Goal: Information Seeking & Learning: Learn about a topic

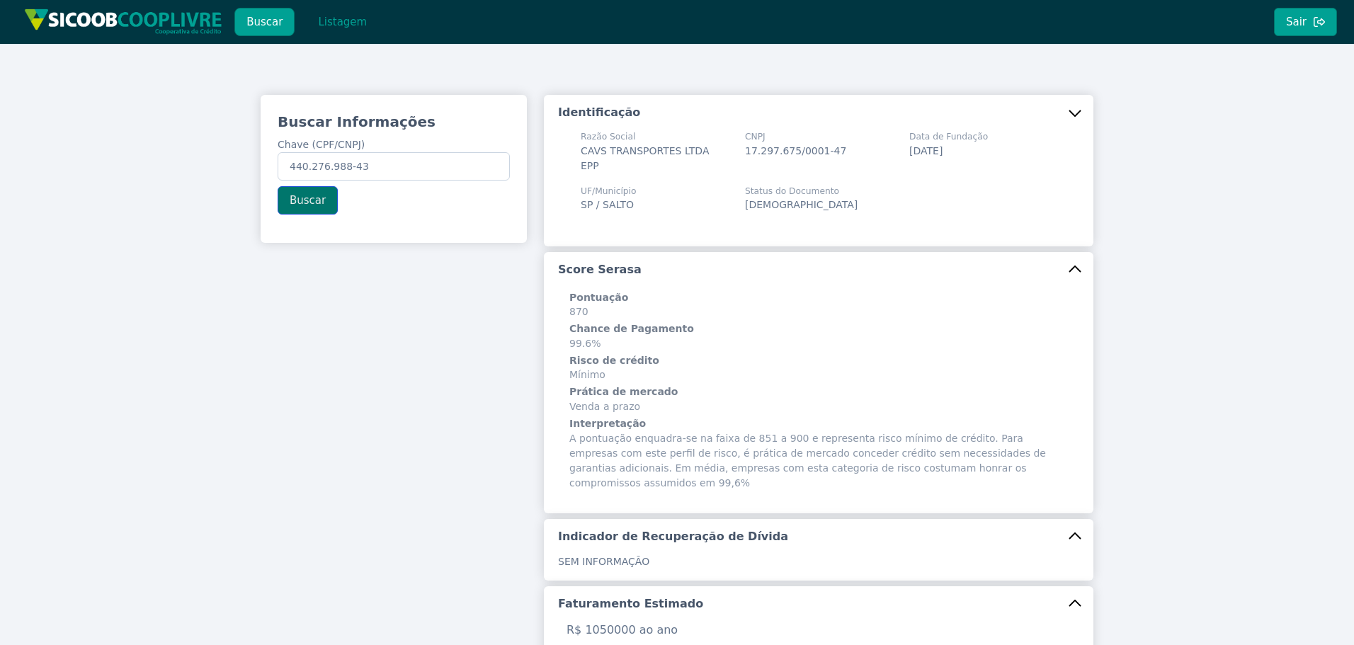
type input "440.276.988-43"
click at [297, 202] on button "Buscar" at bounding box center [308, 200] width 60 height 28
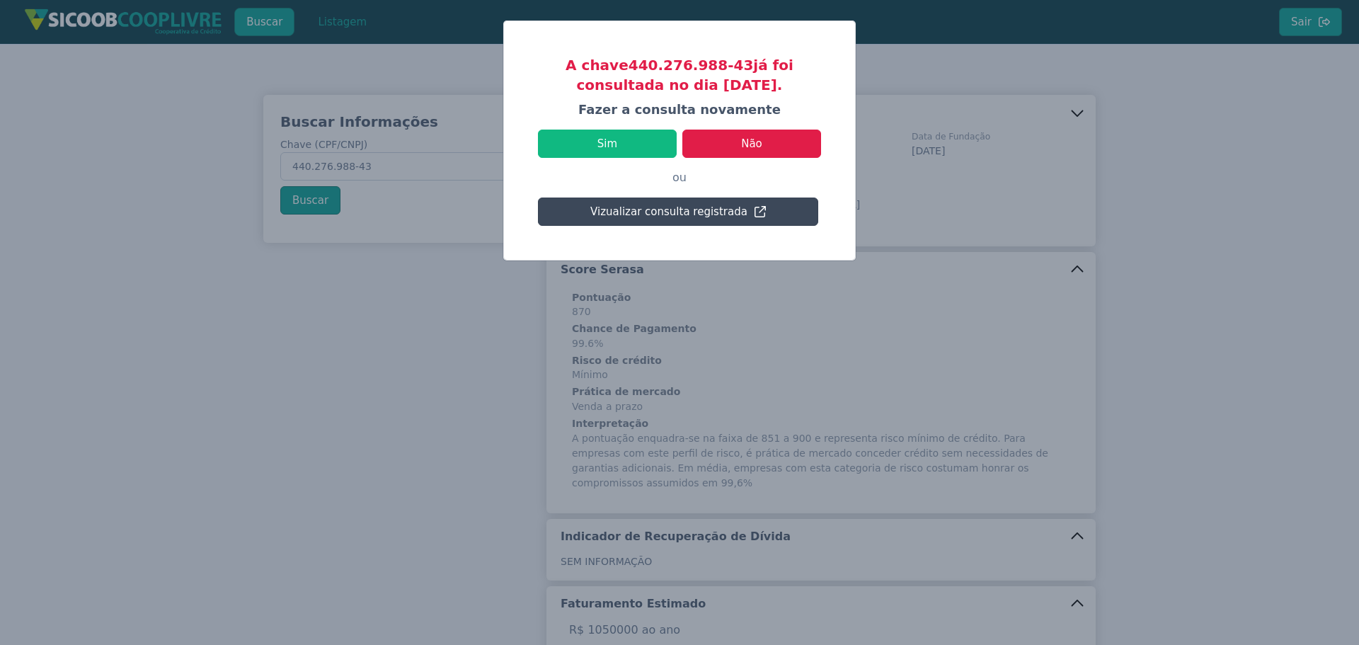
click at [731, 210] on button "Vizualizar consulta registrada" at bounding box center [678, 212] width 280 height 28
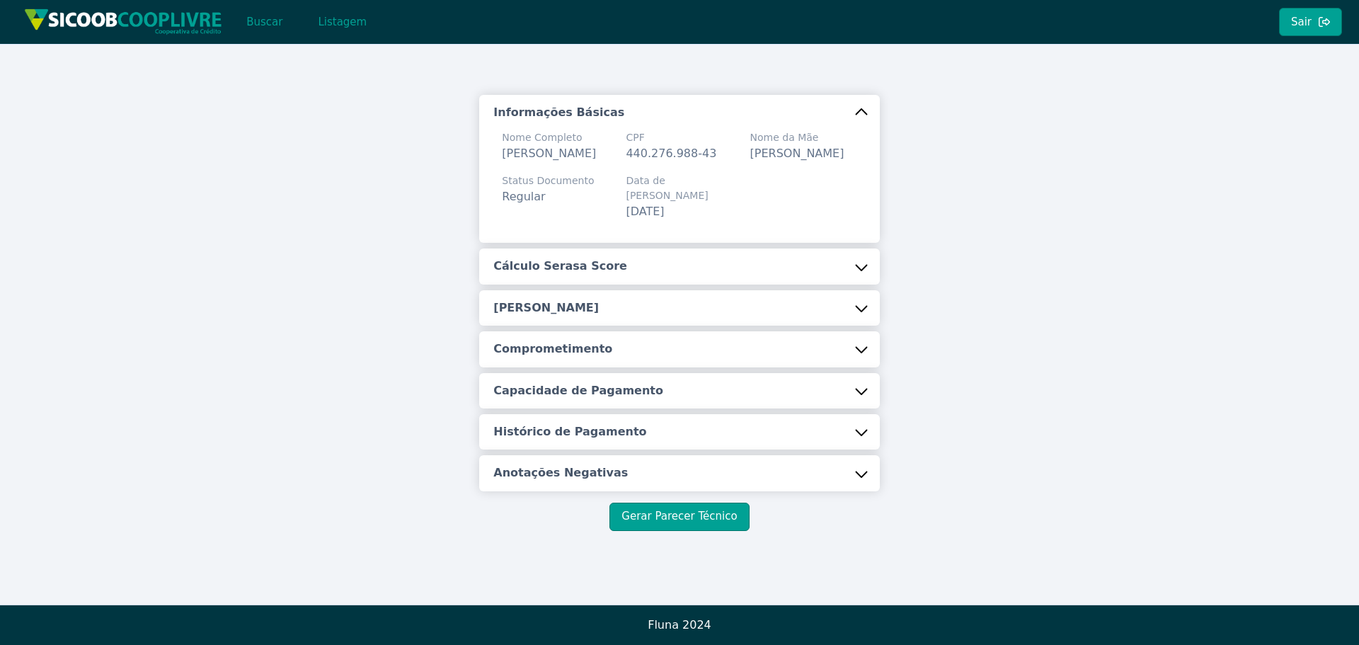
click at [702, 281] on button "Cálculo Serasa Score" at bounding box center [679, 265] width 400 height 35
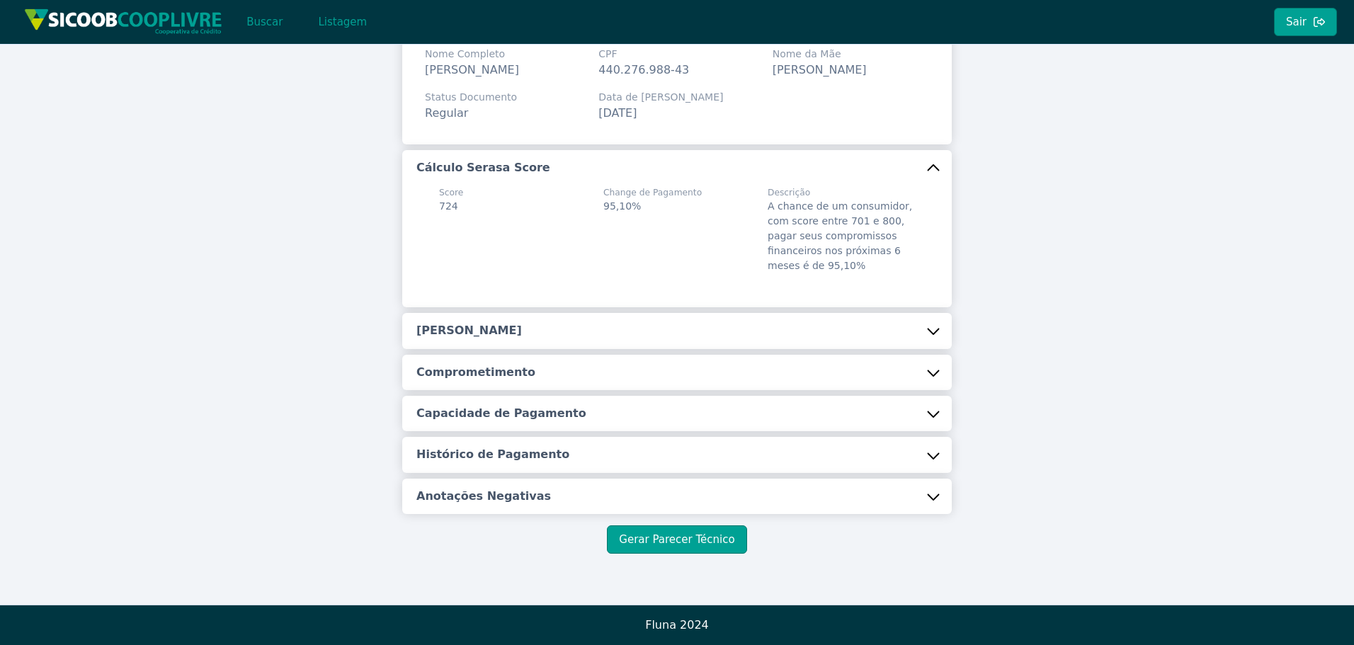
click at [581, 316] on button "[PERSON_NAME]" at bounding box center [676, 330] width 549 height 35
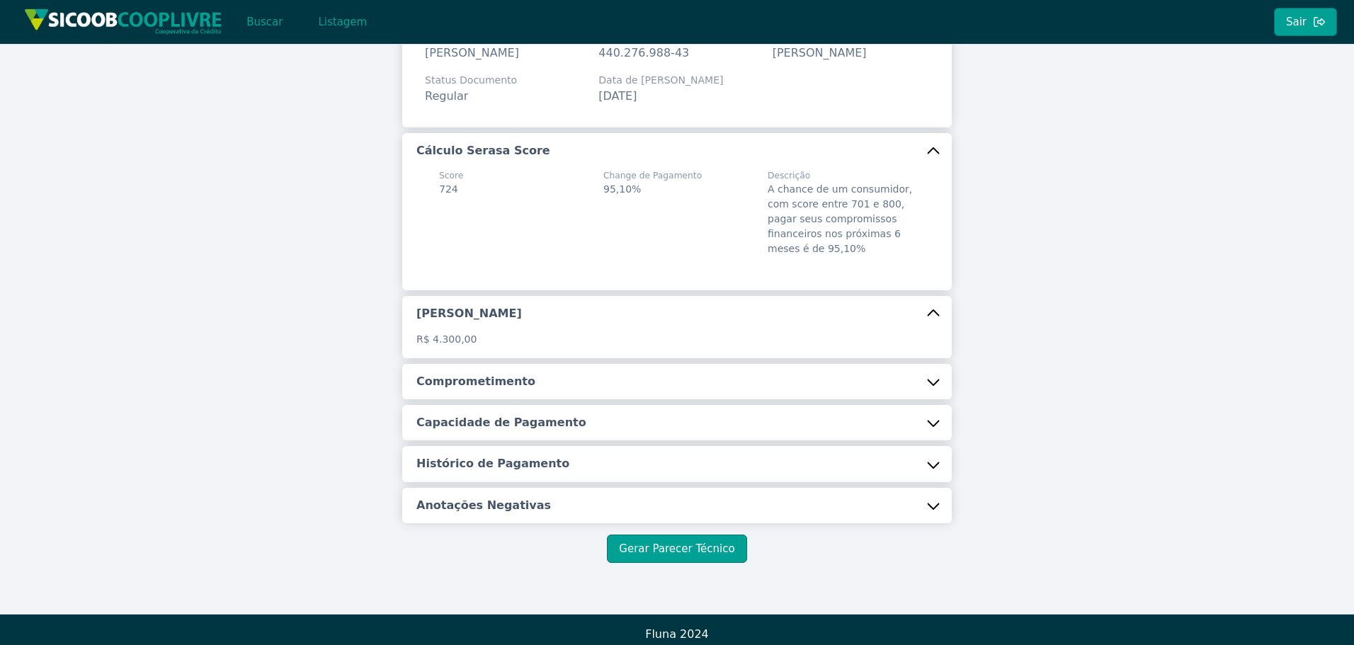
scroll to position [127, 0]
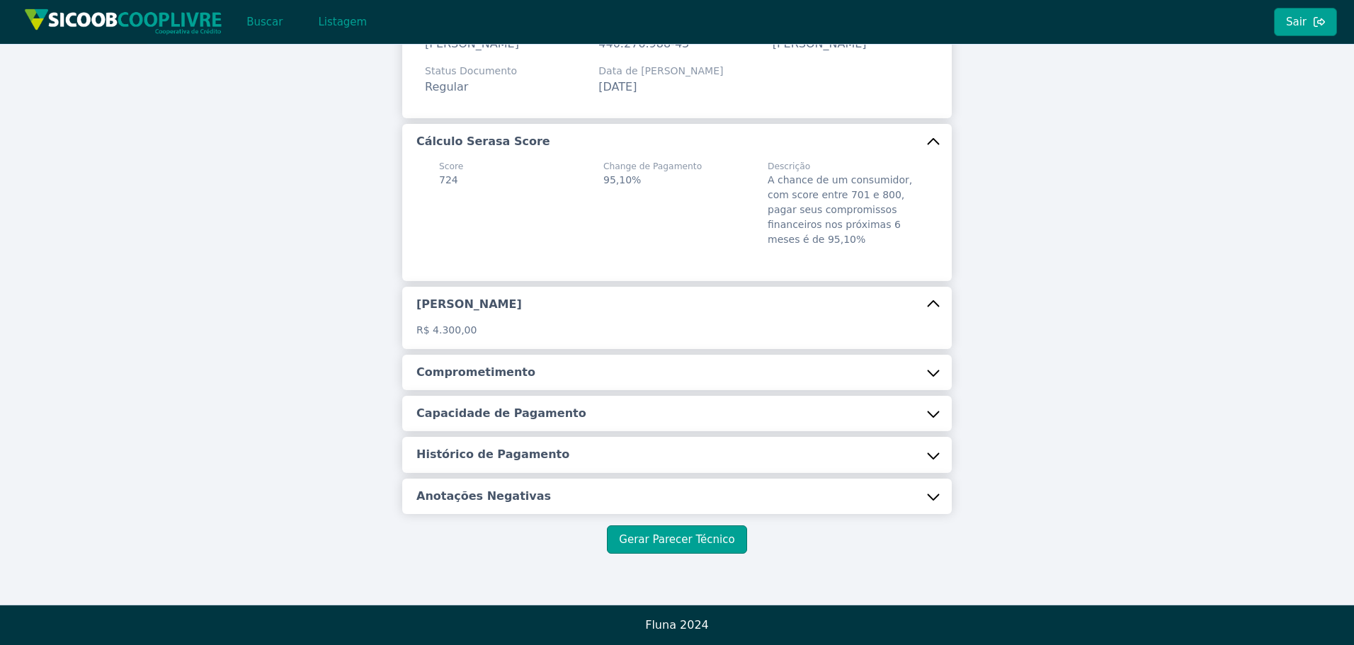
click at [492, 369] on h5 "Comprometimento" at bounding box center [475, 373] width 119 height 16
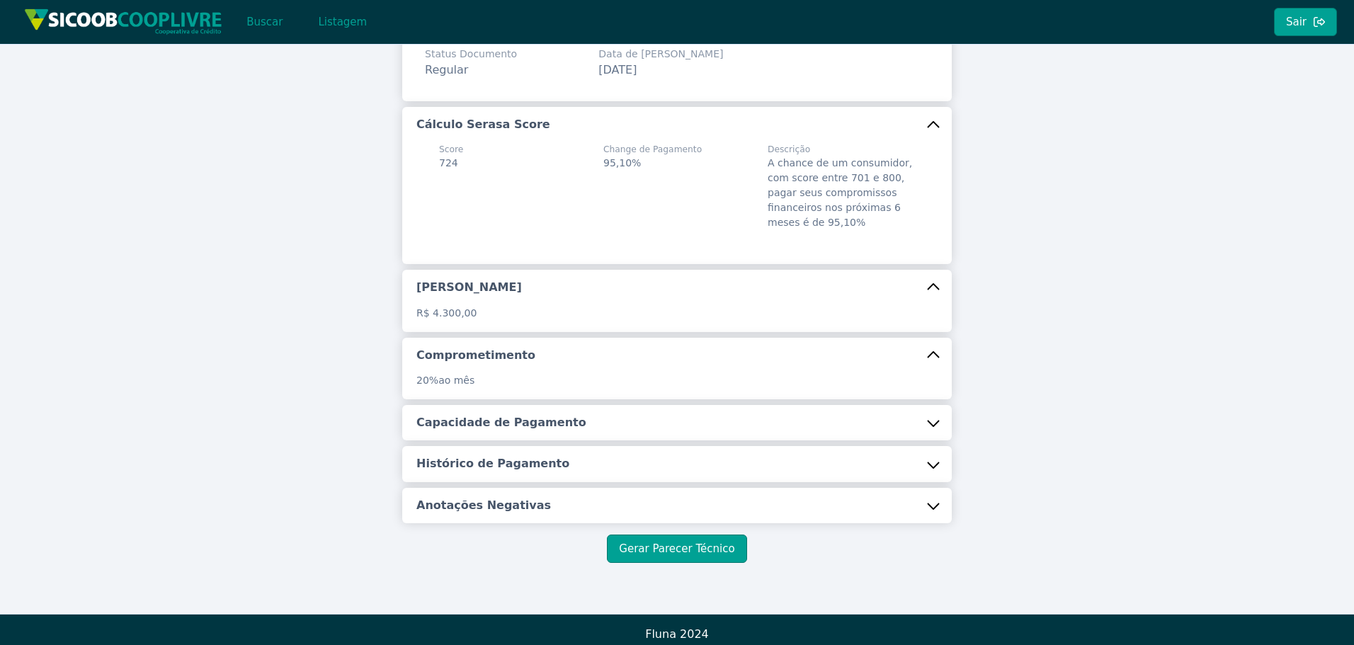
click at [476, 430] on h5 "Capacidade de Pagamento" at bounding box center [501, 423] width 170 height 16
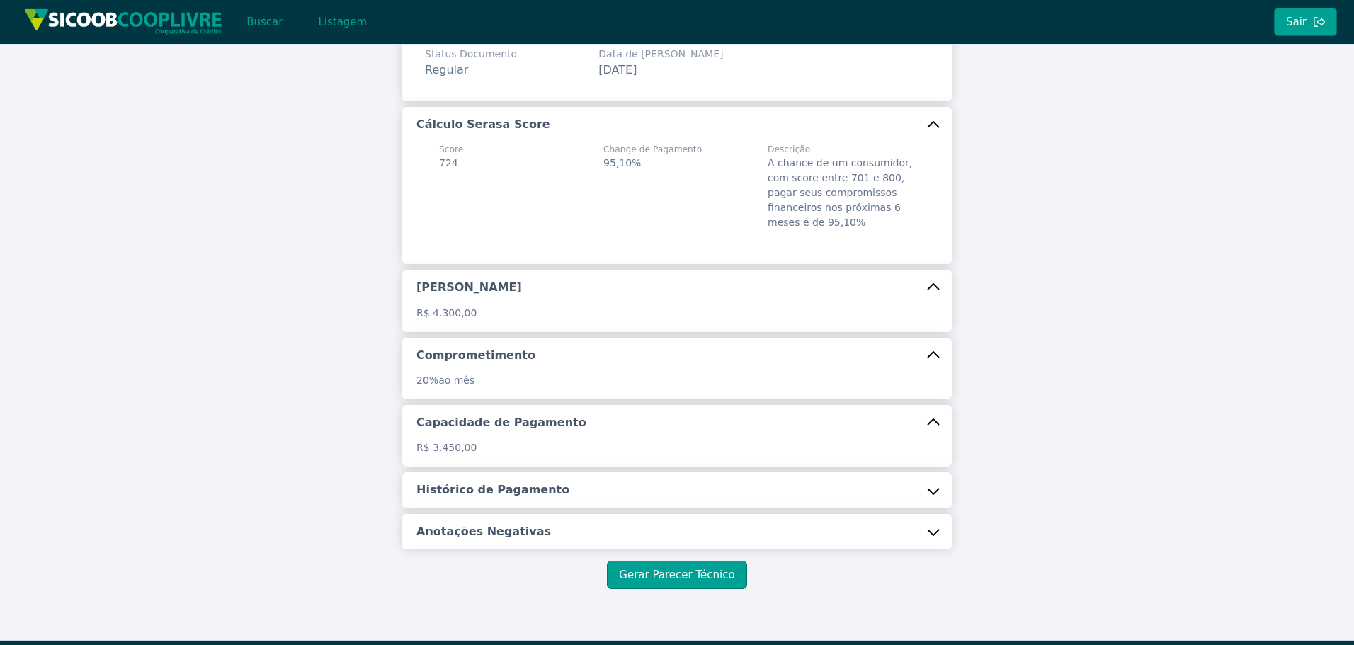
click at [495, 498] on h5 "Histórico de Pagamento" at bounding box center [492, 490] width 153 height 16
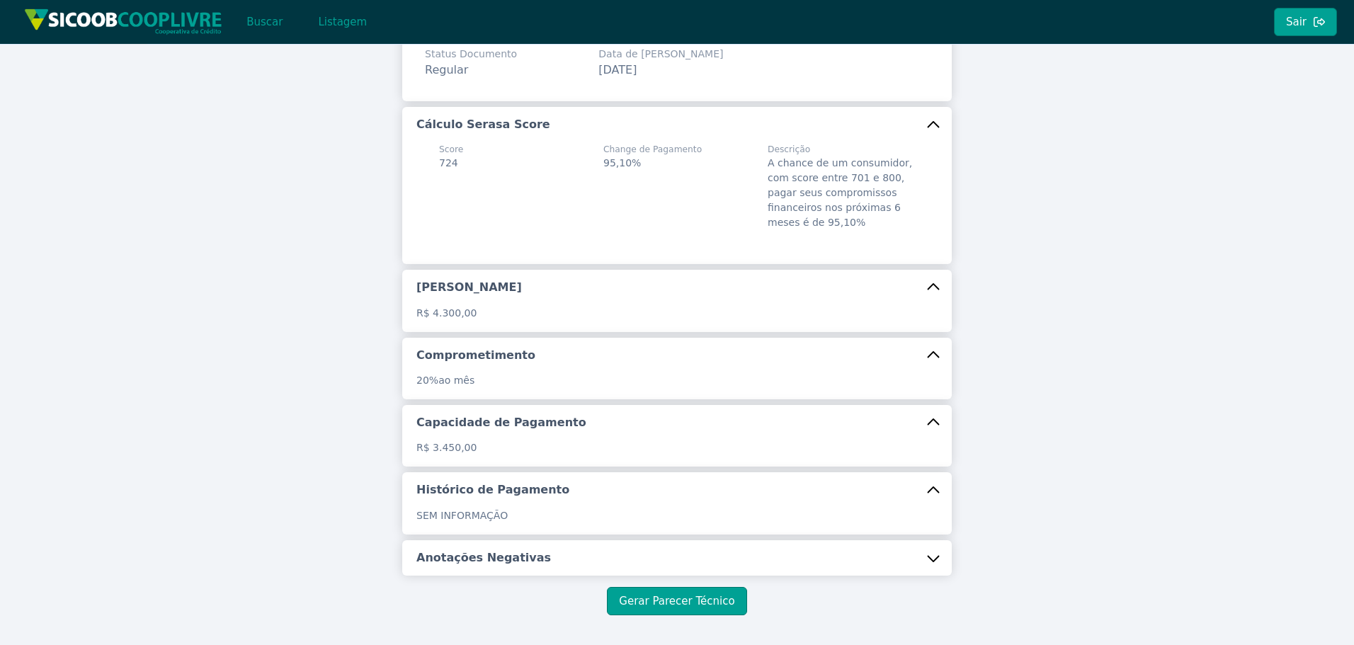
click at [488, 566] on h5 "Anotações Negativas" at bounding box center [483, 558] width 135 height 16
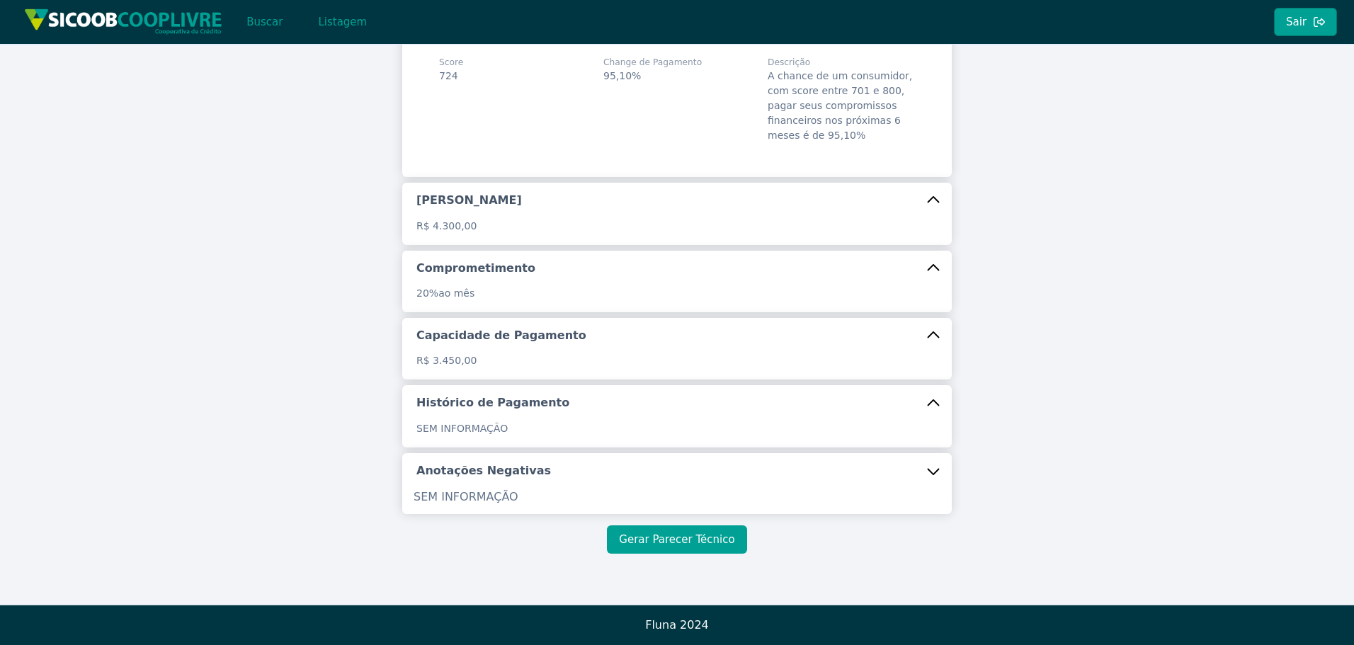
scroll to position [231, 0]
click at [698, 546] on button "Gerar Parecer Técnico" at bounding box center [676, 539] width 139 height 28
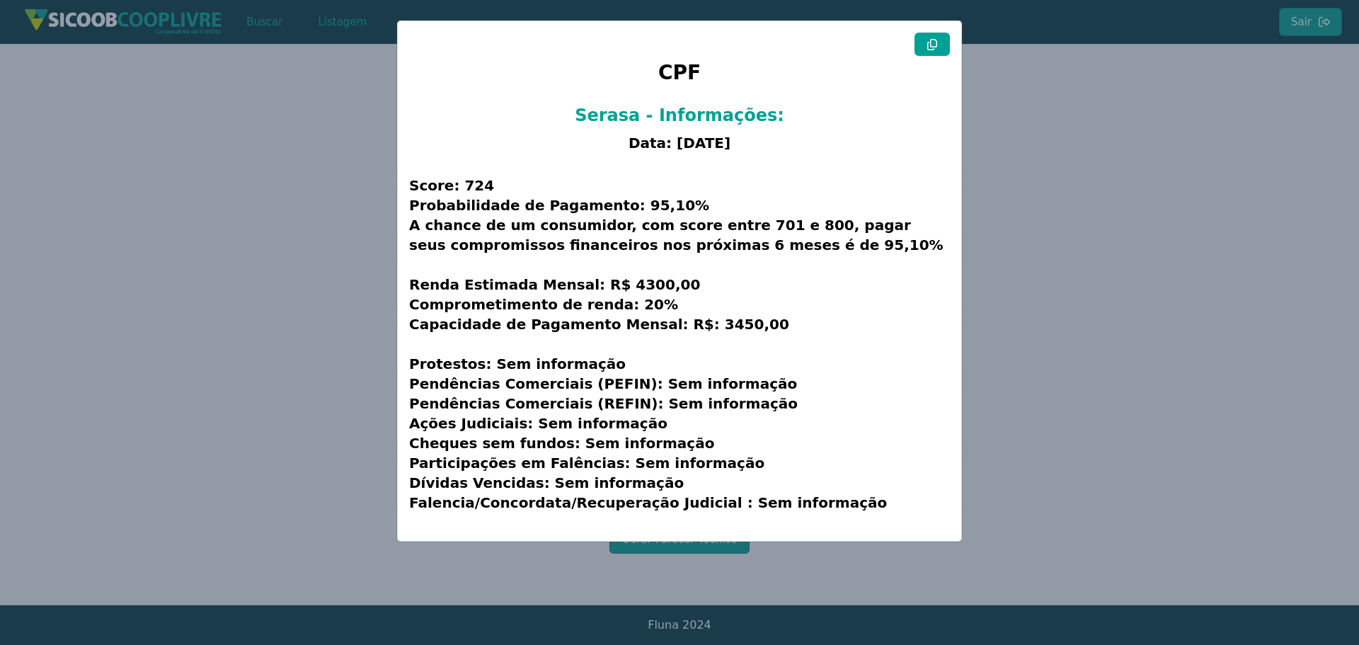
click at [946, 51] on button at bounding box center [932, 44] width 35 height 23
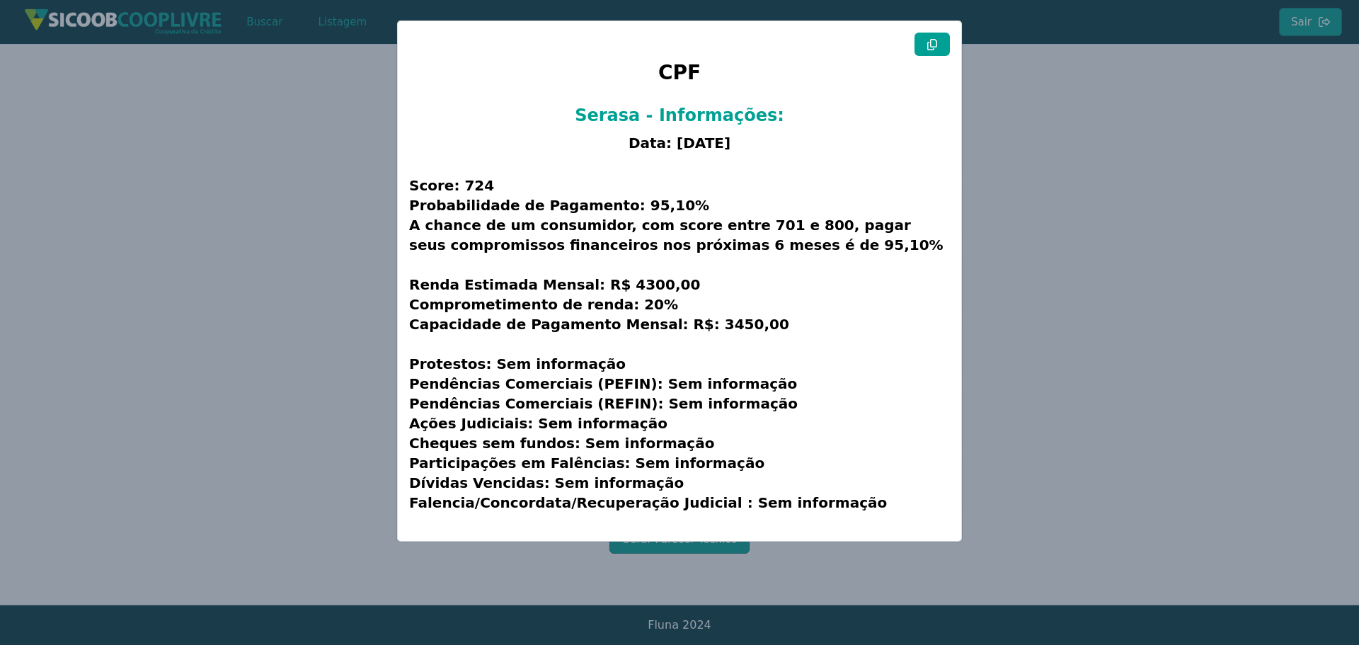
click at [131, 171] on modal-container "CPF Serasa - Informações: Data: [DATE] Score: 724 Probabilidade de Pagamento: 9…" at bounding box center [679, 322] width 1359 height 645
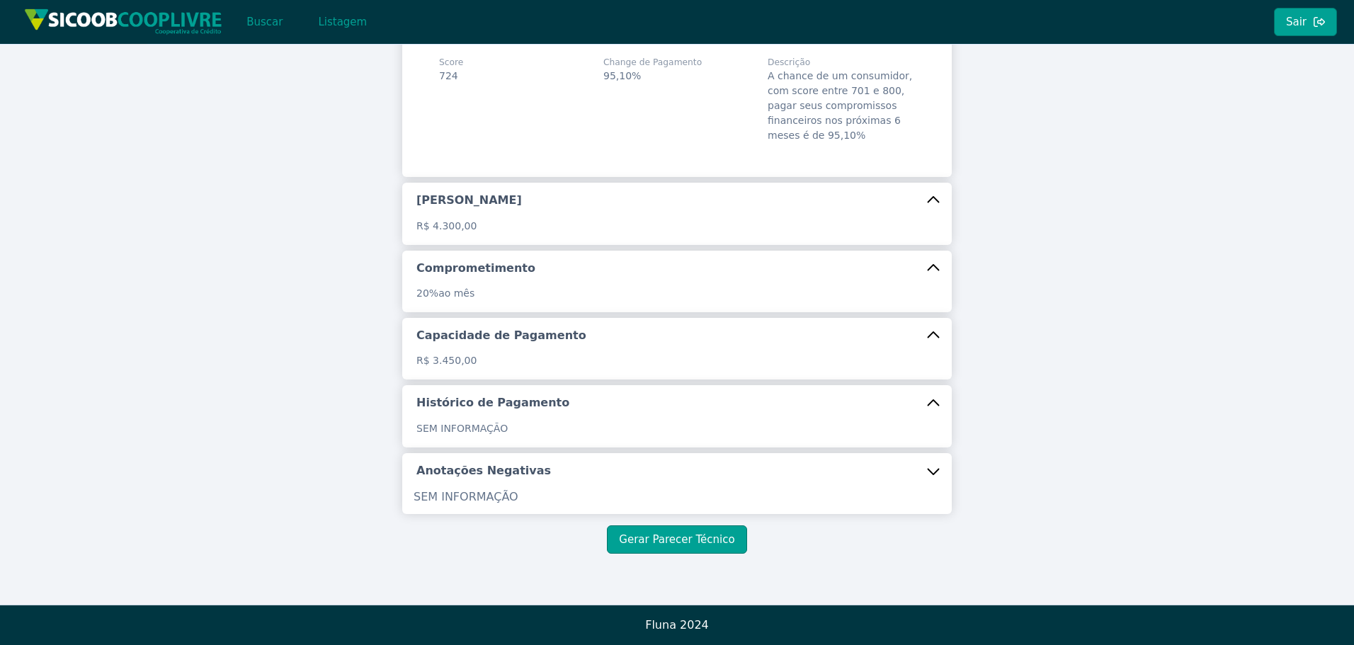
click at [192, 325] on div "Informações Básicas Nome Completo [PERSON_NAME] CPF 440.276.988-43 Nome da Mãe …" at bounding box center [677, 217] width 1354 height 775
